Goal: Task Accomplishment & Management: Manage account settings

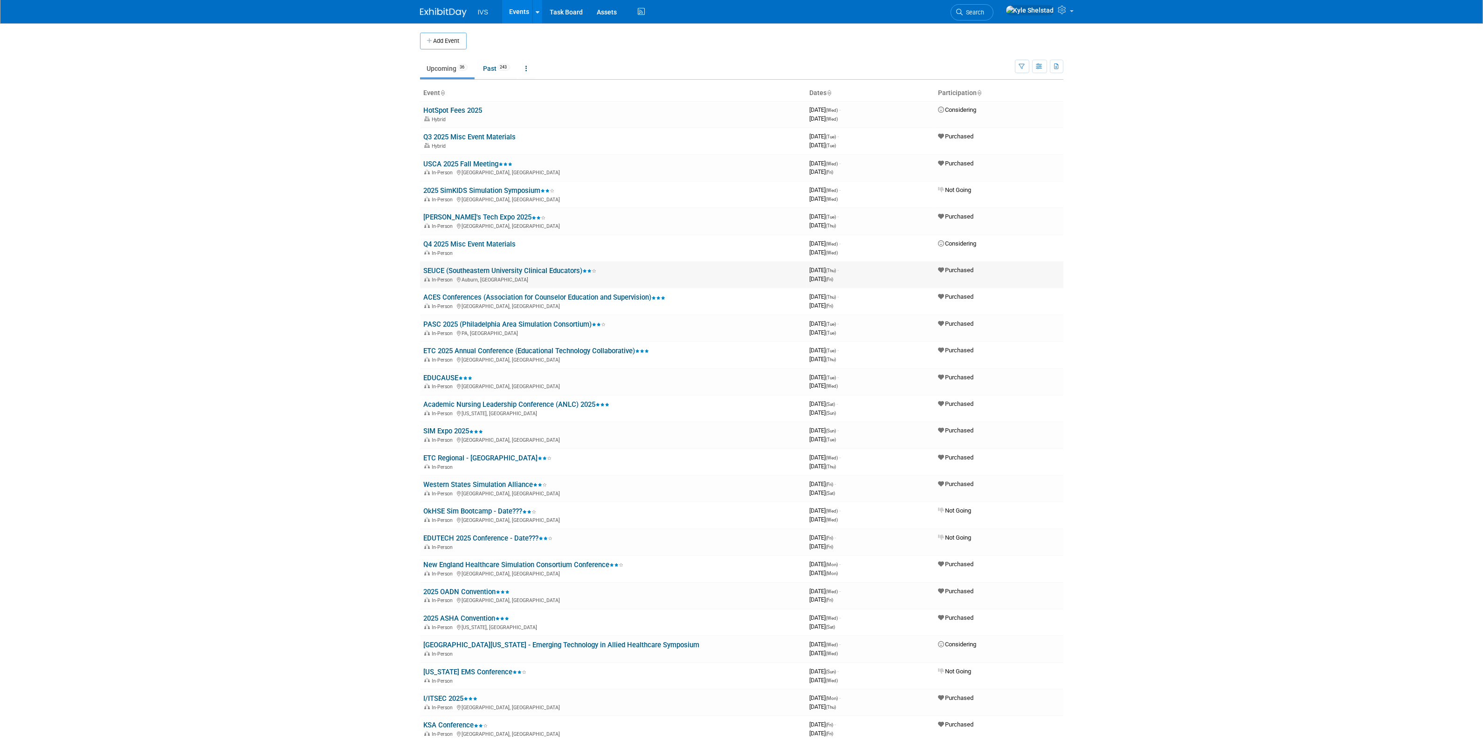
click at [488, 268] on link "SEUCE (Southeastern University Clinical Educators)" at bounding box center [510, 271] width 173 height 8
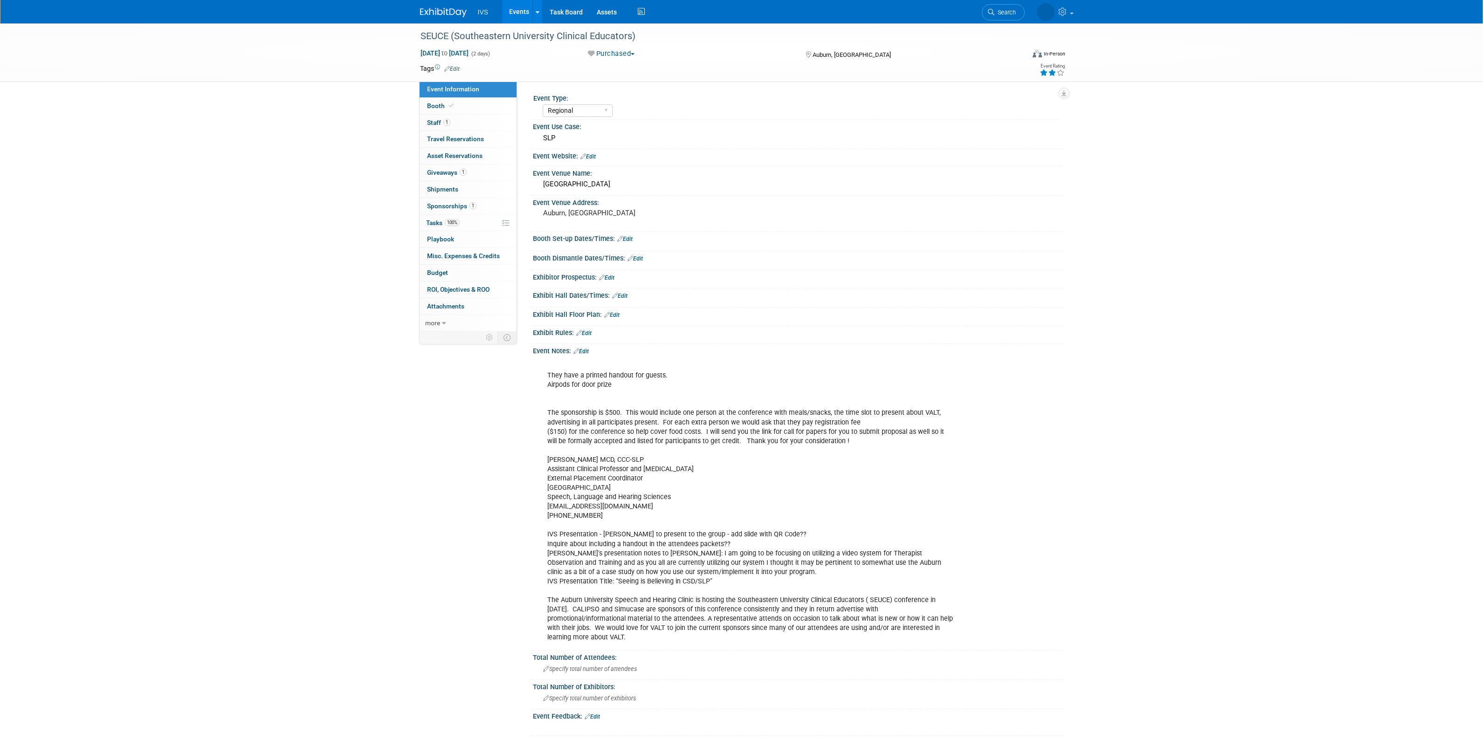
select select "Regional"
click at [588, 352] on link "Edit" at bounding box center [580, 351] width 15 height 7
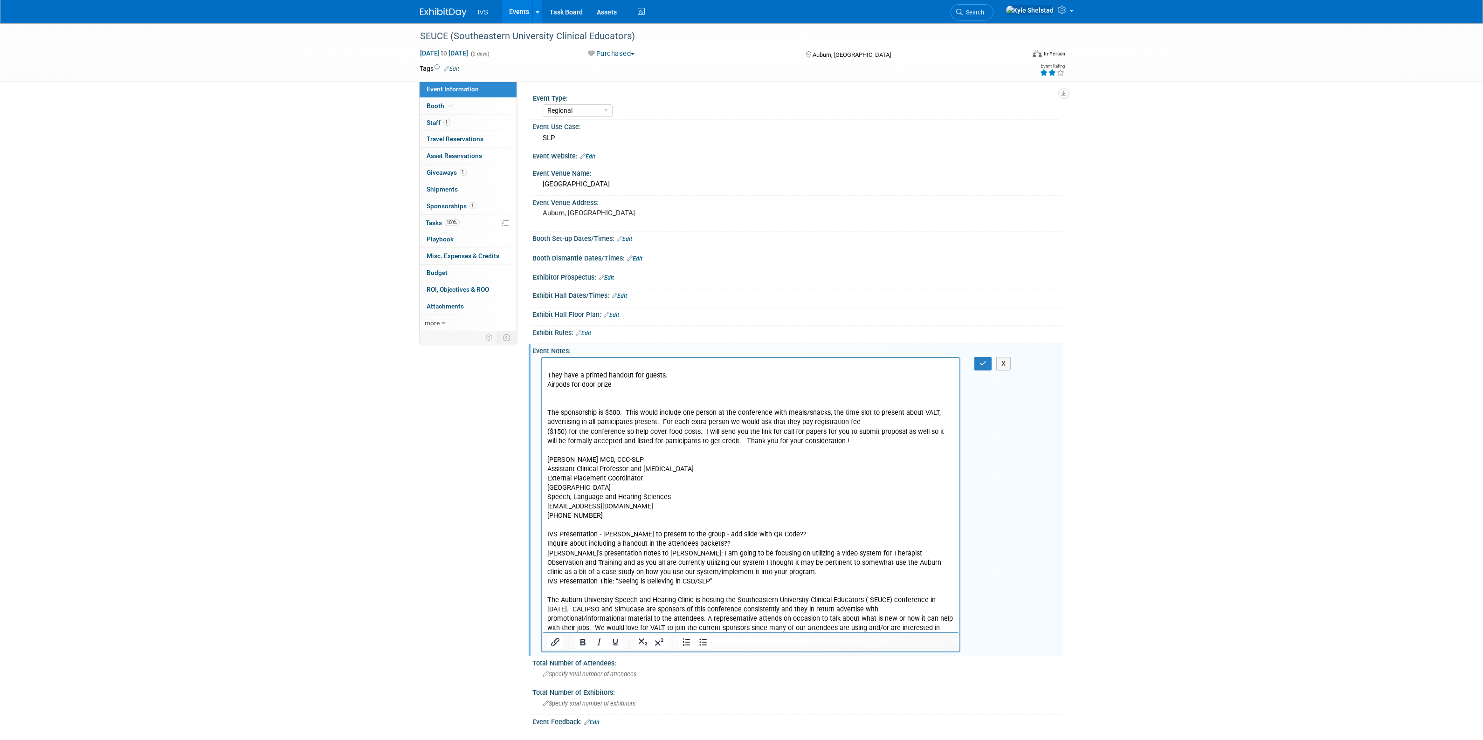
click at [656, 386] on p "They have a printed handout for guests. Airpods for door prize The sponsorship …" at bounding box center [750, 501] width 407 height 281
click at [549, 361] on p "They have a printed handout for guests. Airpods for door prize The sponsorship …" at bounding box center [750, 501] width 407 height 281
click at [619, 385] on p "Present from 11:30-12pm They have a printed handout for guests. Airpods for doo…" at bounding box center [750, 501] width 407 height 281
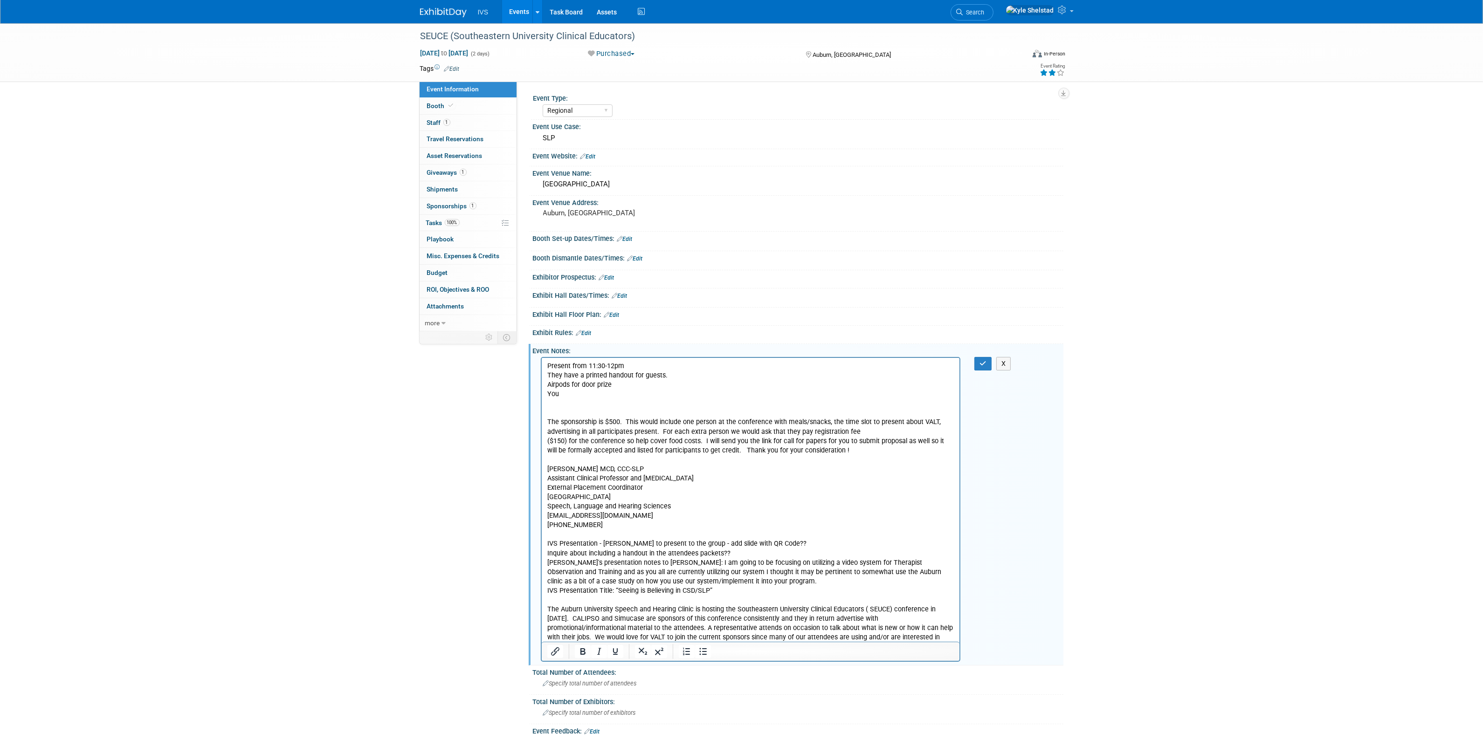
click at [552, 394] on p "You The sponsorship is $500. This would include one person at the conference wi…" at bounding box center [750, 520] width 407 height 262
click at [551, 394] on p "You The sponsorship is $500. This would include one person at the conference wi…" at bounding box center [750, 520] width 407 height 262
click at [982, 363] on icon "button" at bounding box center [982, 363] width 7 height 7
